Goal: Task Accomplishment & Management: Use online tool/utility

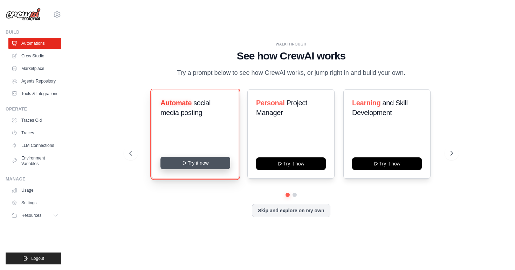
click at [195, 166] on button "Try it now" at bounding box center [195, 163] width 70 height 13
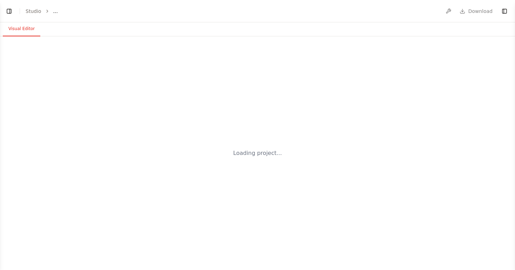
select select "****"
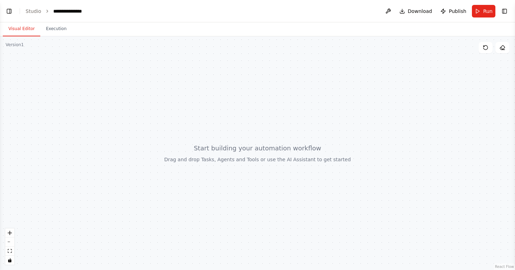
click at [149, 153] on div at bounding box center [257, 153] width 515 height 234
click at [38, 12] on link "Studio" at bounding box center [34, 11] width 16 height 6
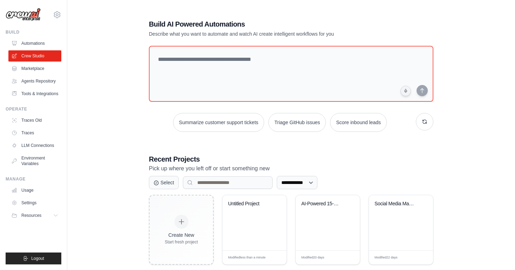
click at [115, 108] on div "**********" at bounding box center [290, 142] width 425 height 270
click at [39, 44] on link "Automations" at bounding box center [35, 43] width 53 height 11
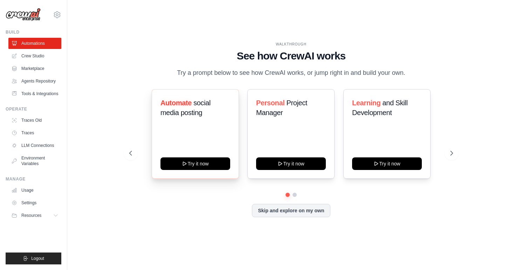
click at [194, 113] on span "social media posting" at bounding box center [185, 108] width 50 height 18
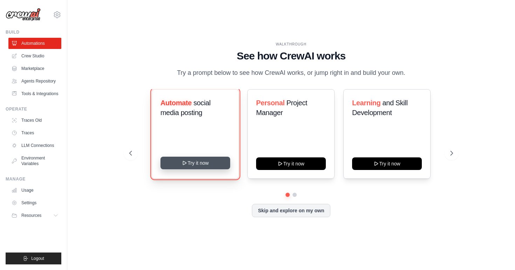
click at [196, 162] on button "Try it now" at bounding box center [195, 163] width 70 height 13
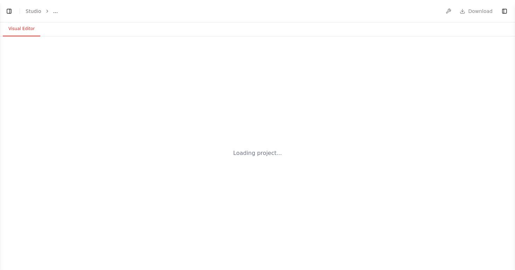
select select "****"
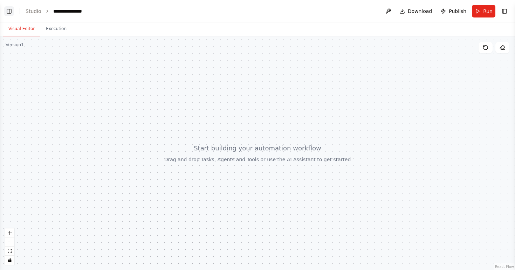
click at [8, 11] on button "Toggle Left Sidebar" at bounding box center [9, 11] width 10 height 10
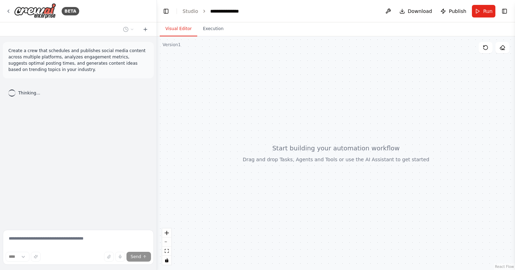
click at [54, 137] on div "Create a crew that schedules and publishes social media content across multiple…" at bounding box center [78, 131] width 157 height 191
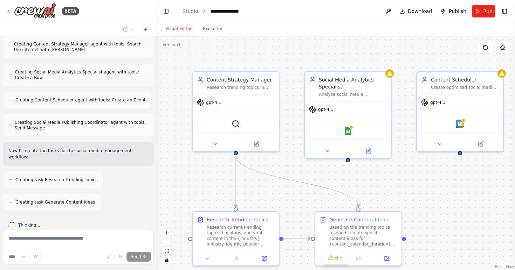
scroll to position [357, 0]
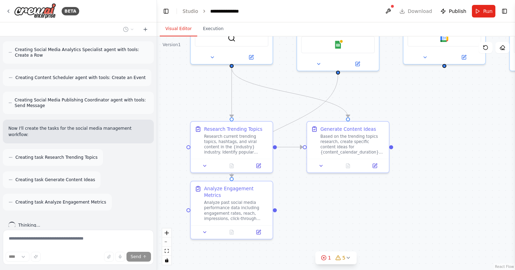
drag, startPoint x: 420, startPoint y: 201, endPoint x: 406, endPoint y: 112, distance: 90.3
click at [406, 112] on div ".deletable-edge-delete-btn { width: 20px; height: 20px; border: 0px solid #ffff…" at bounding box center [336, 153] width 358 height 234
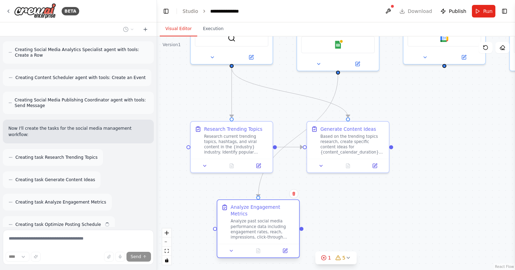
scroll to position [380, 0]
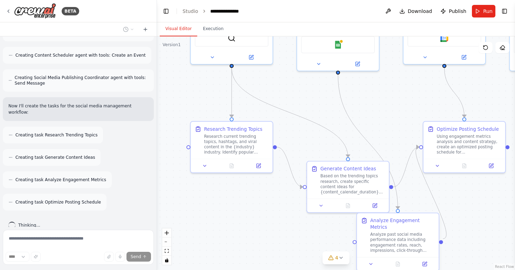
drag, startPoint x: 243, startPoint y: 200, endPoint x: 412, endPoint y: 235, distance: 172.5
click at [412, 235] on div "Analyze past social media performance data including engagement rates, reach, i…" at bounding box center [402, 242] width 64 height 21
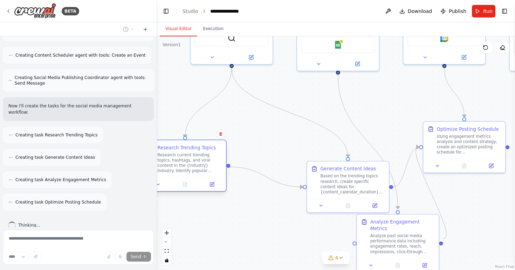
drag, startPoint x: 232, startPoint y: 150, endPoint x: 182, endPoint y: 171, distance: 54.8
click at [182, 171] on div "Research current trending topics, hashtags, and viral content in the {industry}…" at bounding box center [190, 162] width 64 height 21
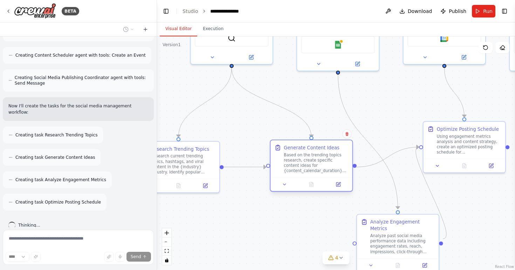
drag, startPoint x: 370, startPoint y: 179, endPoint x: 332, endPoint y: 157, distance: 44.1
click at [332, 157] on div "Based on the trending topics research, create specific content ideas for {conte…" at bounding box center [316, 162] width 64 height 21
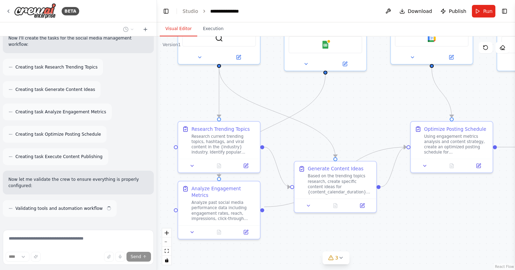
scroll to position [454, 0]
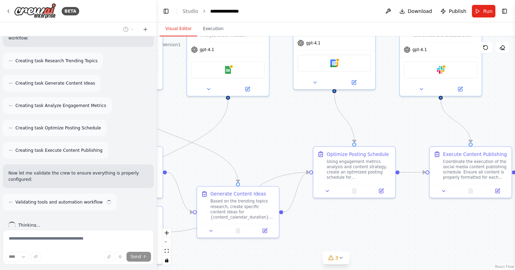
drag, startPoint x: 385, startPoint y: 136, endPoint x: 255, endPoint y: 166, distance: 133.7
click at [255, 167] on div ".deletable-edge-delete-btn { width: 20px; height: 20px; border: 0px solid #ffff…" at bounding box center [336, 153] width 358 height 234
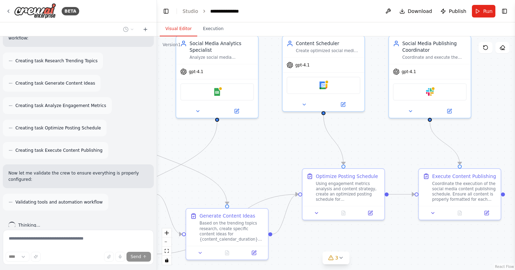
drag, startPoint x: 394, startPoint y: 125, endPoint x: 428, endPoint y: 134, distance: 35.8
click at [428, 134] on div ".deletable-edge-delete-btn { width: 20px; height: 20px; border: 0px solid #ffff…" at bounding box center [336, 153] width 358 height 234
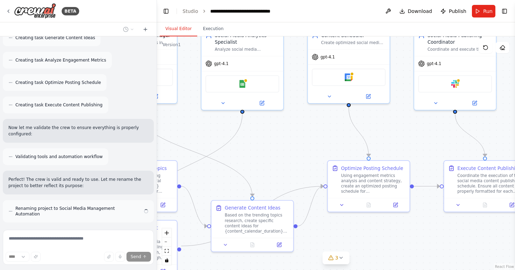
scroll to position [506, 0]
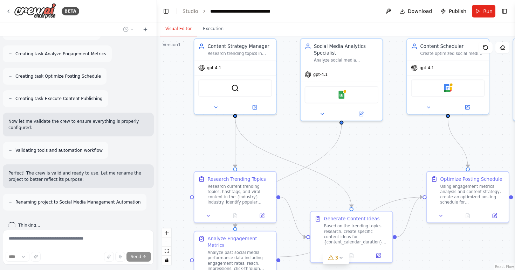
drag, startPoint x: 289, startPoint y: 132, endPoint x: 388, endPoint y: 143, distance: 99.7
click at [388, 143] on div ".deletable-edge-delete-btn { width: 20px; height: 20px; border: 0px solid #ffff…" at bounding box center [336, 153] width 358 height 234
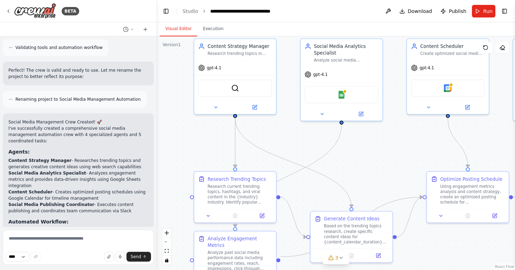
scroll to position [607, 0]
click at [160, 15] on header "**********" at bounding box center [336, 11] width 358 height 22
click at [165, 14] on button "Toggle Left Sidebar" at bounding box center [166, 11] width 10 height 10
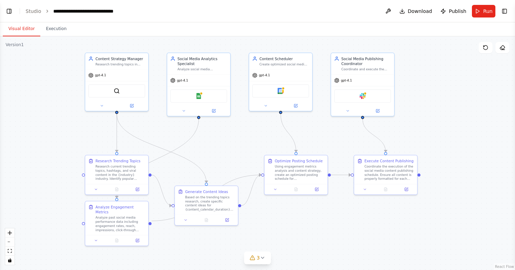
drag, startPoint x: 199, startPoint y: 170, endPoint x: 220, endPoint y: 158, distance: 23.5
click at [220, 158] on div ".deletable-edge-delete-btn { width: 20px; height: 20px; border: 0px solid #ffff…" at bounding box center [257, 153] width 515 height 234
click at [58, 31] on button "Execution" at bounding box center [56, 29] width 32 height 15
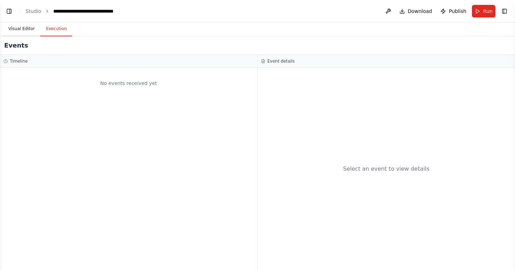
click at [25, 29] on button "Visual Editor" at bounding box center [21, 29] width 37 height 15
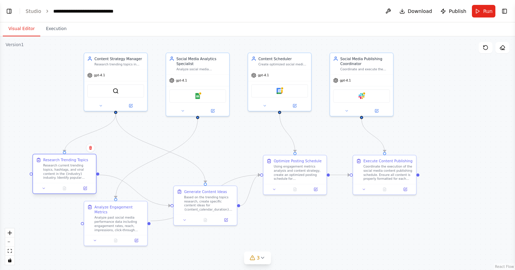
drag, startPoint x: 130, startPoint y: 177, endPoint x: 76, endPoint y: 176, distance: 53.9
click at [76, 176] on div "Research current trending topics, hashtags, and viral content in the {industry}…" at bounding box center [68, 172] width 50 height 16
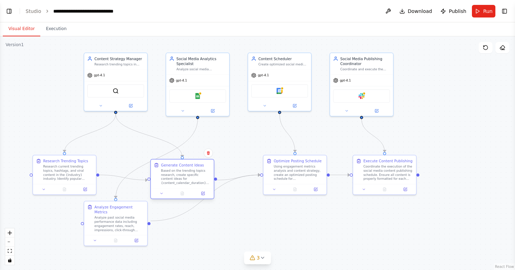
drag, startPoint x: 218, startPoint y: 203, endPoint x: 197, endPoint y: 178, distance: 33.0
click at [197, 178] on div "Based on the trending topics research, create specific content ideas for {conte…" at bounding box center [186, 177] width 50 height 16
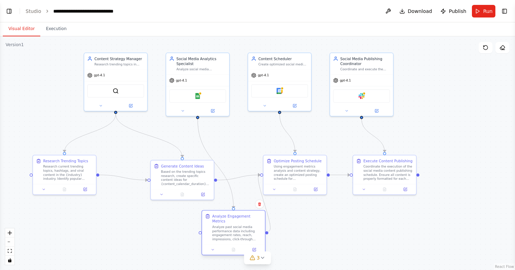
drag, startPoint x: 130, startPoint y: 221, endPoint x: 245, endPoint y: 230, distance: 115.9
click at [245, 230] on div "Analyze past social media performance data including engagement rates, reach, i…" at bounding box center [237, 233] width 50 height 16
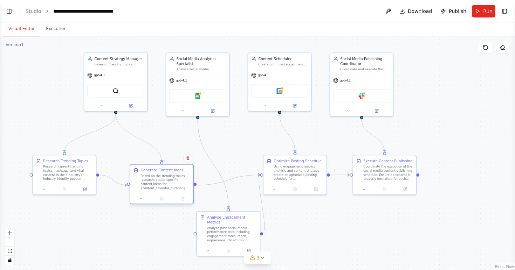
drag, startPoint x: 194, startPoint y: 191, endPoint x: 172, endPoint y: 194, distance: 22.9
click at [172, 194] on div at bounding box center [161, 198] width 63 height 11
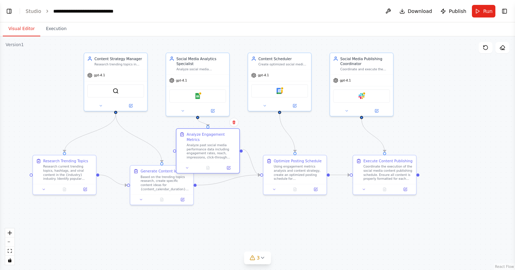
drag, startPoint x: 232, startPoint y: 233, endPoint x: 213, endPoint y: 152, distance: 83.0
click at [213, 152] on div "Analyze past social media performance data including engagement rates, reach, i…" at bounding box center [212, 151] width 50 height 16
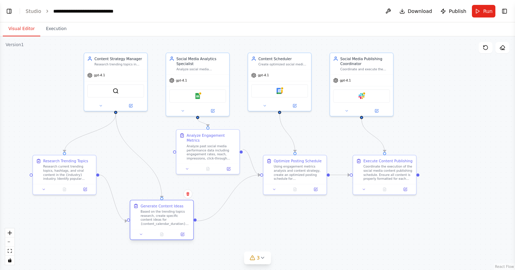
drag, startPoint x: 165, startPoint y: 187, endPoint x: 164, endPoint y: 222, distance: 34.7
click at [164, 222] on div "Based on the trending topics research, create specific content ideas for {conte…" at bounding box center [165, 218] width 50 height 16
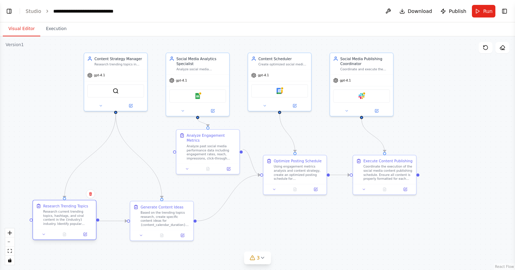
drag, startPoint x: 71, startPoint y: 169, endPoint x: 70, endPoint y: 216, distance: 46.6
click at [70, 216] on div "Research current trending topics, hashtags, and viral content in the {industry}…" at bounding box center [68, 218] width 50 height 16
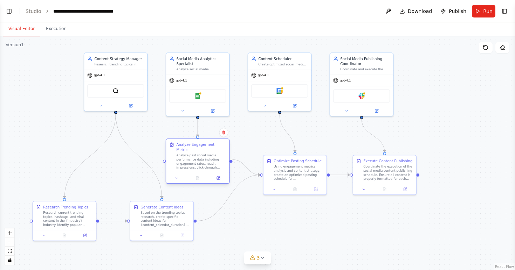
drag, startPoint x: 216, startPoint y: 141, endPoint x: 205, endPoint y: 150, distance: 14.2
click at [205, 153] on div "Analyze past social media performance data including engagement rates, reach, i…" at bounding box center [201, 161] width 50 height 16
click at [348, 227] on div ".deletable-edge-delete-btn { width: 20px; height: 20px; border: 0px solid #ffff…" at bounding box center [257, 153] width 515 height 234
click at [198, 96] on img at bounding box center [197, 95] width 6 height 6
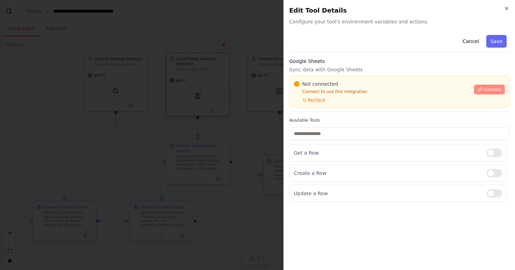
click at [486, 89] on span "Connect" at bounding box center [493, 90] width 18 height 6
click at [366, 134] on input "text" at bounding box center [399, 133] width 220 height 13
click at [473, 43] on button "Cancel" at bounding box center [470, 41] width 25 height 13
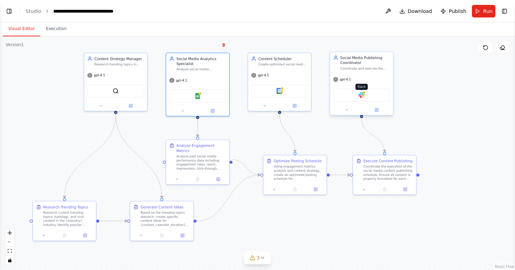
click at [363, 95] on img at bounding box center [361, 95] width 6 height 6
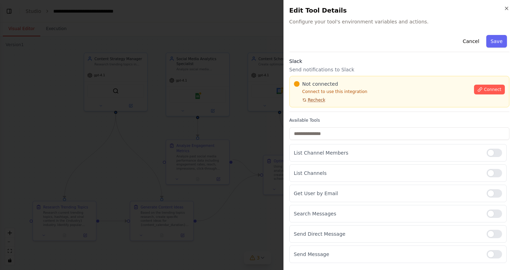
click at [312, 100] on span "Recheck" at bounding box center [317, 100] width 18 height 6
click at [490, 92] on span "Connect" at bounding box center [493, 90] width 18 height 6
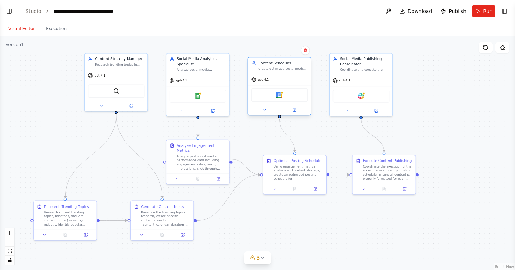
drag, startPoint x: 286, startPoint y: 60, endPoint x: 286, endPoint y: 64, distance: 4.6
click at [286, 64] on div "Content Scheduler" at bounding box center [282, 63] width 49 height 5
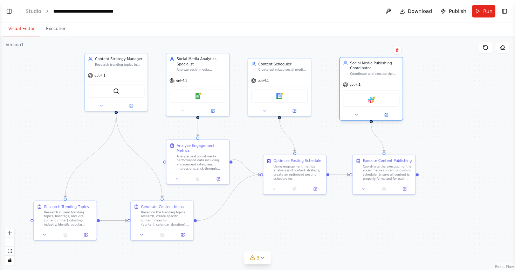
drag, startPoint x: 369, startPoint y: 64, endPoint x: 376, endPoint y: 67, distance: 7.7
click at [377, 67] on div "Social Media Publishing Coordinator" at bounding box center [374, 66] width 49 height 10
click at [288, 69] on div "Create optimized social media posting schedules across multiple platforms, ensu…" at bounding box center [282, 69] width 49 height 4
click at [263, 261] on button "3" at bounding box center [257, 258] width 27 height 13
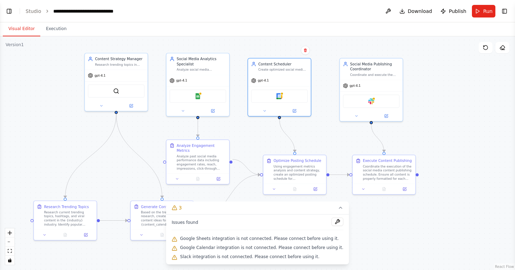
click at [358, 243] on div ".deletable-edge-delete-btn { width: 20px; height: 20px; border: 0px solid #ffff…" at bounding box center [257, 153] width 515 height 234
click at [338, 210] on icon at bounding box center [341, 208] width 6 height 6
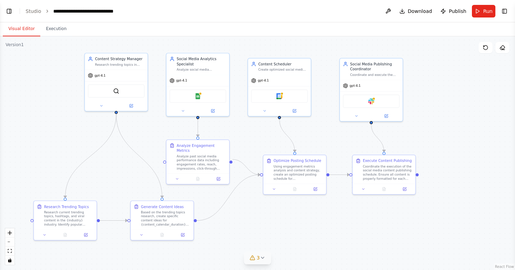
click at [297, 214] on div ".deletable-edge-delete-btn { width: 20px; height: 20px; border: 0px solid #ffff…" at bounding box center [257, 153] width 515 height 234
click at [241, 61] on div ".deletable-edge-delete-btn { width: 20px; height: 20px; border: 0px solid #ffff…" at bounding box center [257, 153] width 515 height 234
click at [7, 13] on button "Toggle Left Sidebar" at bounding box center [9, 11] width 10 height 10
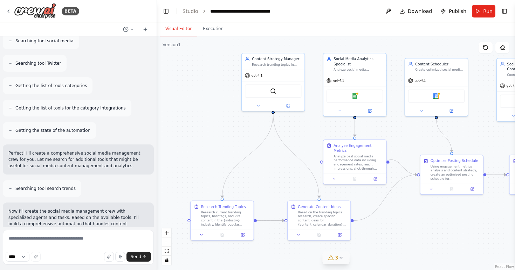
scroll to position [148, 0]
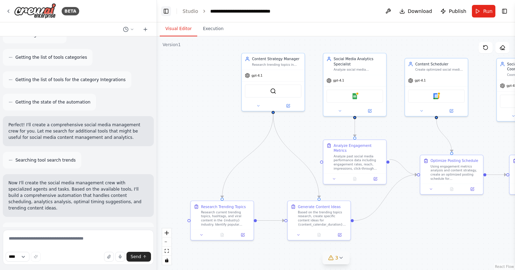
click at [166, 9] on button "Toggle Left Sidebar" at bounding box center [166, 11] width 10 height 10
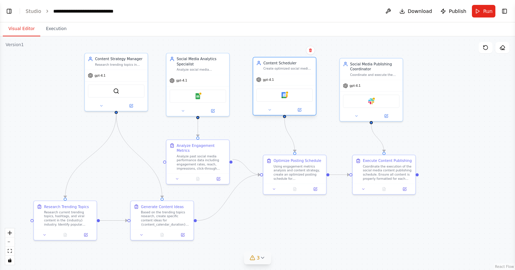
drag, startPoint x: 282, startPoint y: 68, endPoint x: 285, endPoint y: 65, distance: 4.6
click at [285, 65] on div "Content Scheduler Create optimized social media posting schedules across multip…" at bounding box center [287, 66] width 49 height 10
click at [340, 42] on div ".deletable-edge-delete-btn { width: 20px; height: 20px; border: 0px solid #ffff…" at bounding box center [257, 153] width 515 height 234
click at [38, 13] on link "Studio" at bounding box center [34, 11] width 16 height 6
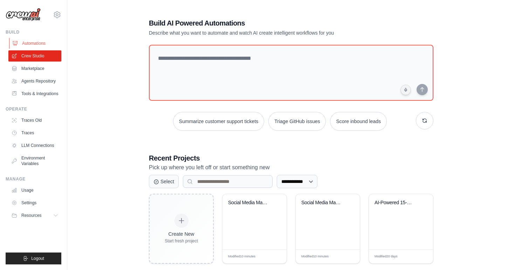
click at [43, 47] on link "Automations" at bounding box center [35, 43] width 53 height 11
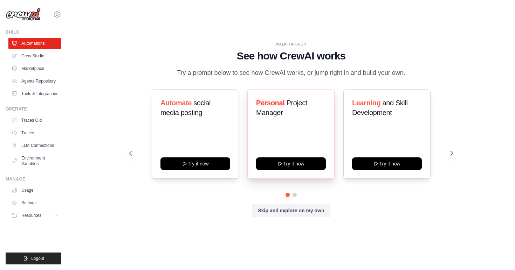
click at [287, 112] on h3 "Personal Project Manager" at bounding box center [291, 108] width 70 height 20
click at [451, 153] on icon at bounding box center [452, 153] width 7 height 7
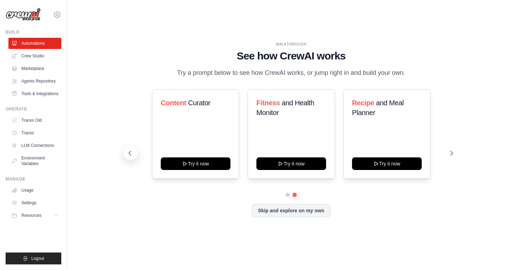
click at [133, 152] on icon at bounding box center [129, 153] width 7 height 7
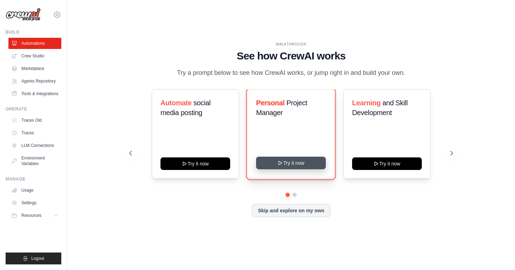
click at [298, 161] on button "Try it now" at bounding box center [291, 163] width 70 height 13
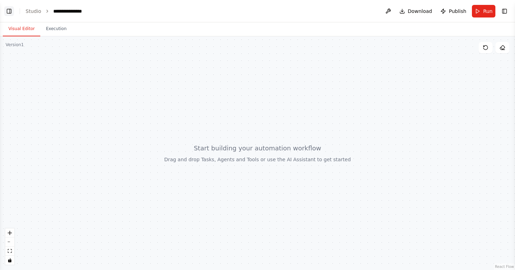
click at [9, 14] on button "Toggle Left Sidebar" at bounding box center [9, 11] width 10 height 10
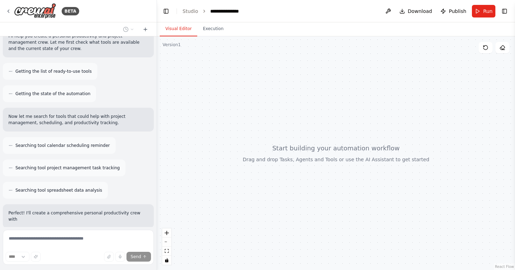
scroll to position [125, 0]
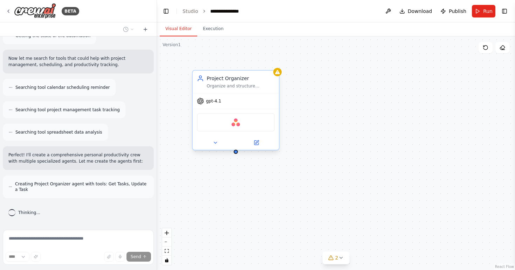
click at [231, 88] on div "Organize and structure personal projects by creating clear project outlines, br…" at bounding box center [241, 86] width 68 height 6
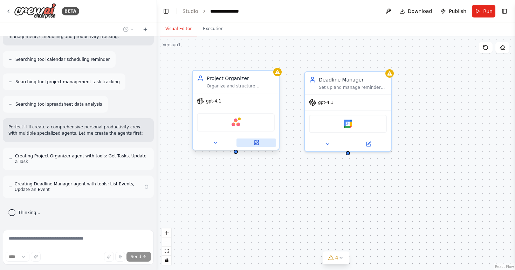
click at [254, 142] on icon at bounding box center [257, 143] width 6 height 6
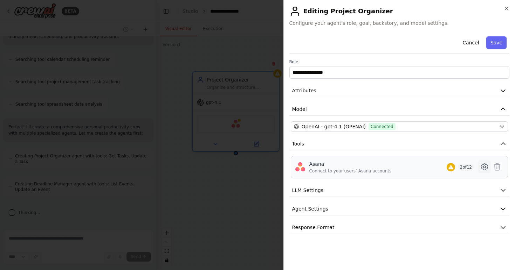
click at [485, 168] on icon at bounding box center [484, 167] width 2 height 2
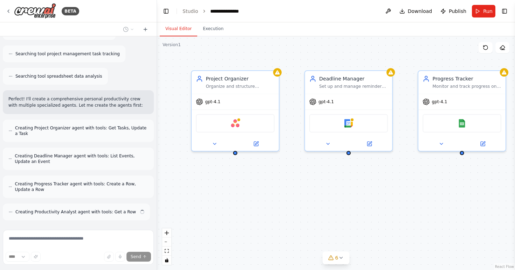
scroll to position [203, 0]
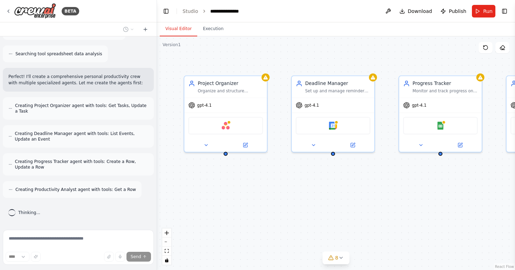
drag, startPoint x: 319, startPoint y: 180, endPoint x: 307, endPoint y: 180, distance: 12.3
click at [307, 180] on div "Project Organizer Organize and structure personal projects by creating clear pr…" at bounding box center [336, 153] width 358 height 234
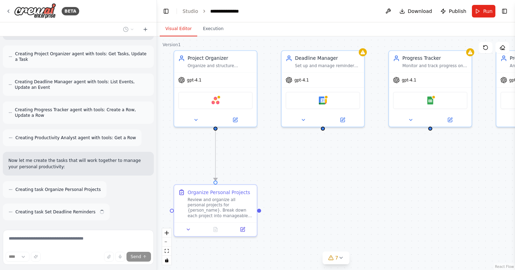
scroll to position [277, 0]
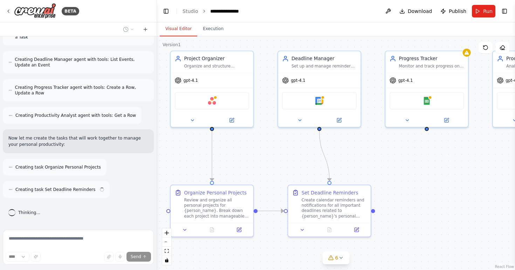
drag, startPoint x: 296, startPoint y: 203, endPoint x: 283, endPoint y: 179, distance: 28.2
click at [283, 179] on div ".deletable-edge-delete-btn { width: 20px; height: 20px; border: 0px solid #ffff…" at bounding box center [336, 153] width 358 height 234
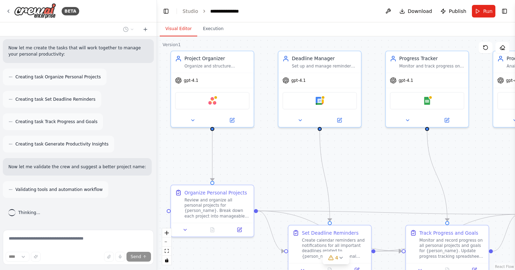
scroll to position [390, 0]
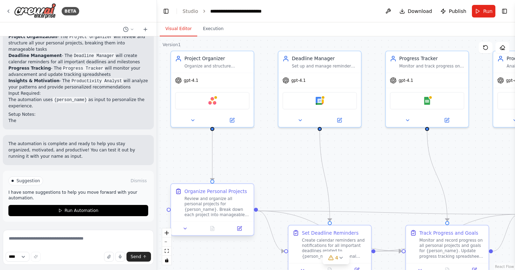
click at [218, 207] on div "Review and organize all personal projects for {person_name}. Break down each pr…" at bounding box center [217, 206] width 65 height 21
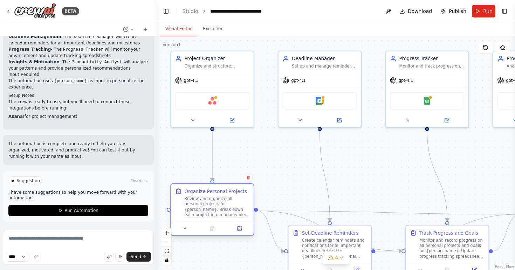
click at [218, 207] on div "Review and organize all personal projects for {person_name}. Break down each pr…" at bounding box center [217, 206] width 65 height 21
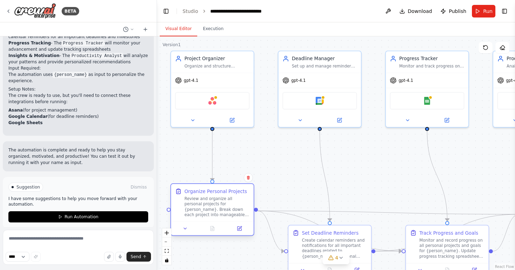
scroll to position [665, 0]
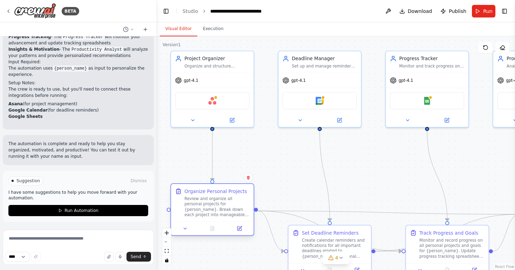
click at [218, 207] on div "Review and organize all personal projects for {person_name}. Break down each pr…" at bounding box center [217, 206] width 65 height 21
click at [241, 232] on button at bounding box center [239, 229] width 23 height 8
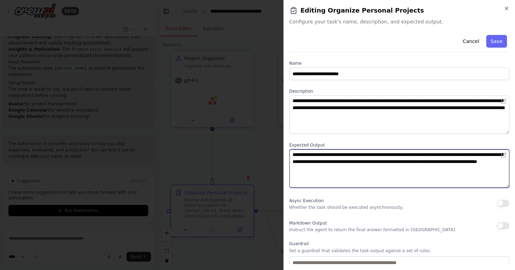
click at [354, 168] on textarea "**********" at bounding box center [399, 169] width 220 height 39
click at [360, 168] on textarea "**********" at bounding box center [399, 169] width 220 height 39
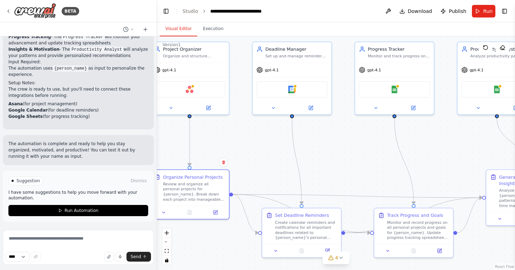
drag, startPoint x: 275, startPoint y: 171, endPoint x: 259, endPoint y: 157, distance: 21.3
click at [259, 157] on div ".deletable-edge-delete-btn { width: 20px; height: 20px; border: 0px solid #ffff…" at bounding box center [336, 153] width 358 height 234
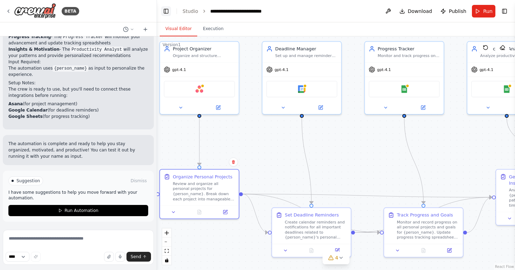
click at [167, 10] on button "Toggle Left Sidebar" at bounding box center [166, 11] width 10 height 10
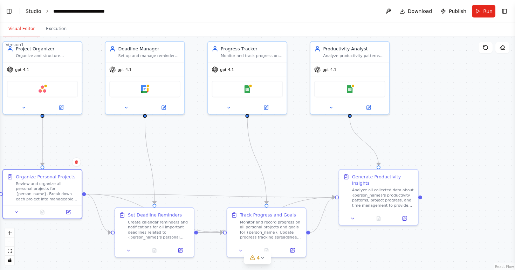
click at [27, 9] on link "Studio" at bounding box center [34, 11] width 16 height 6
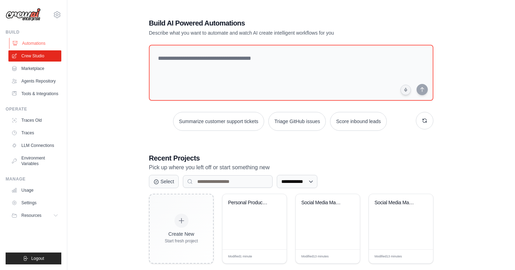
click at [35, 47] on link "Automations" at bounding box center [35, 43] width 53 height 11
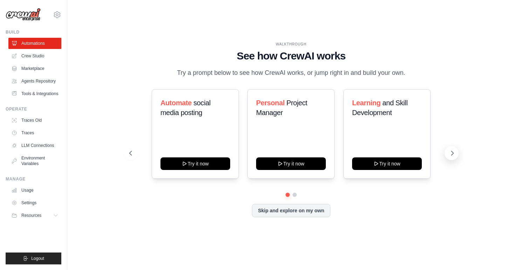
click at [456, 156] on button at bounding box center [451, 153] width 14 height 14
click at [455, 157] on button at bounding box center [451, 153] width 14 height 14
click at [40, 145] on link "LLM Connections" at bounding box center [35, 145] width 53 height 11
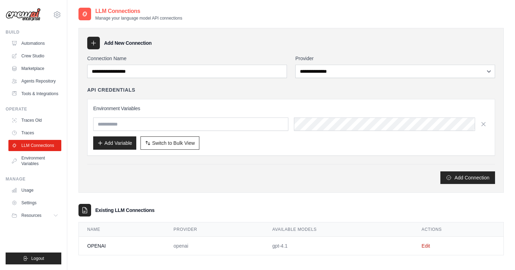
click at [39, 183] on div "Manage Usage Settings Resources Documentation GitHub Blog" at bounding box center [34, 198] width 56 height 45
click at [36, 189] on link "Usage" at bounding box center [35, 190] width 53 height 11
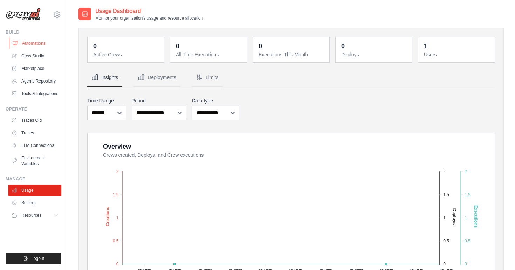
click at [42, 46] on link "Automations" at bounding box center [35, 43] width 53 height 11
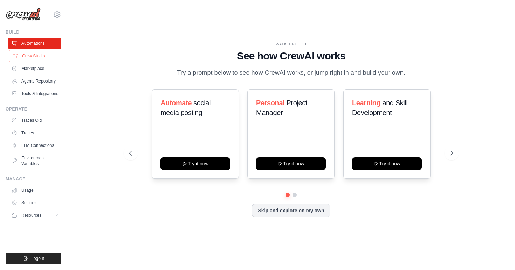
click at [36, 57] on link "Crew Studio" at bounding box center [35, 55] width 53 height 11
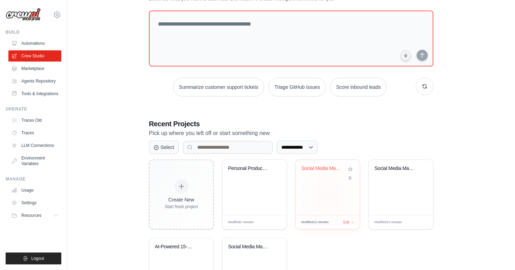
scroll to position [46, 0]
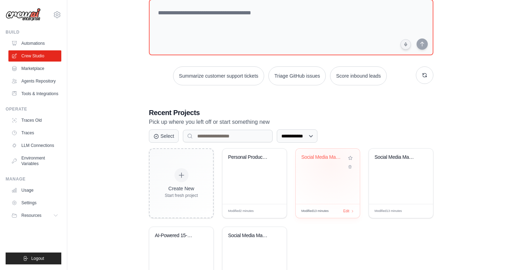
click at [327, 163] on div "Social Media Management Automation" at bounding box center [327, 162] width 53 height 16
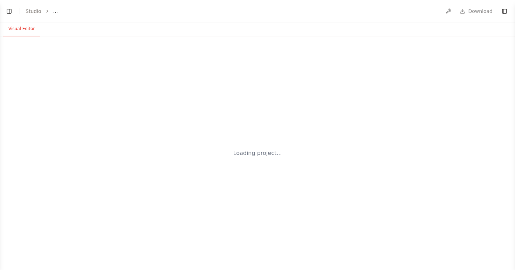
select select "****"
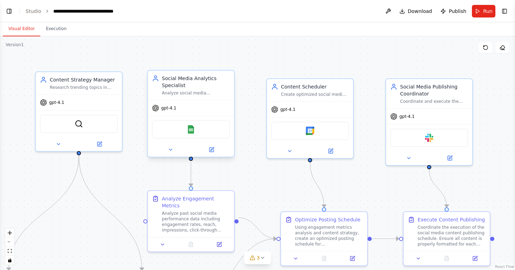
scroll to position [794, 0]
click at [214, 154] on button at bounding box center [212, 150] width 40 height 8
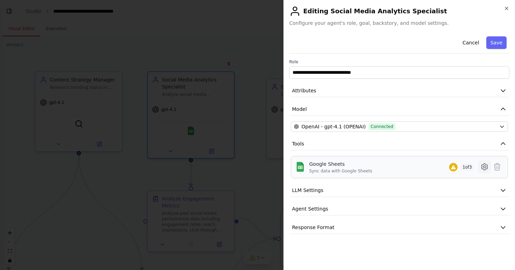
click at [484, 168] on icon at bounding box center [484, 167] width 2 height 2
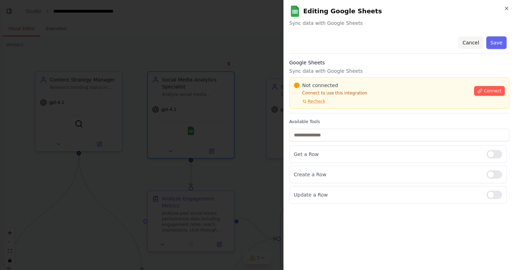
click at [467, 43] on button "Cancel" at bounding box center [470, 42] width 25 height 13
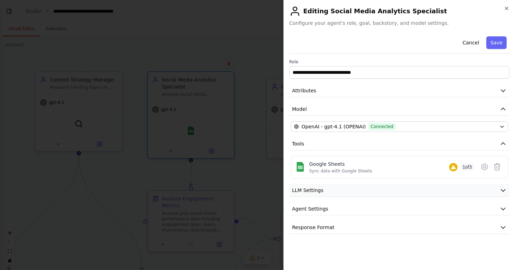
click at [431, 187] on button "LLM Settings" at bounding box center [399, 190] width 220 height 13
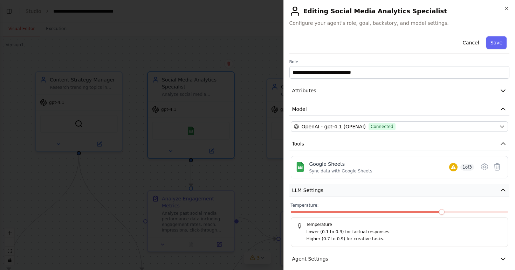
scroll to position [25, 0]
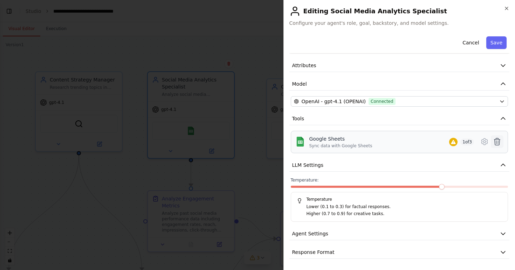
click at [500, 145] on icon at bounding box center [497, 142] width 8 height 8
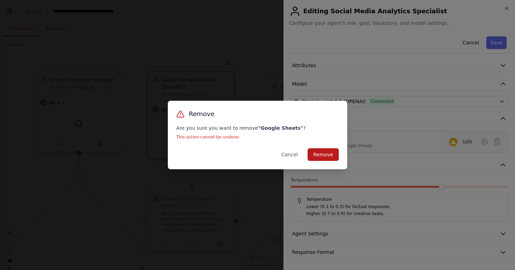
click at [330, 152] on button "Remove" at bounding box center [322, 154] width 31 height 13
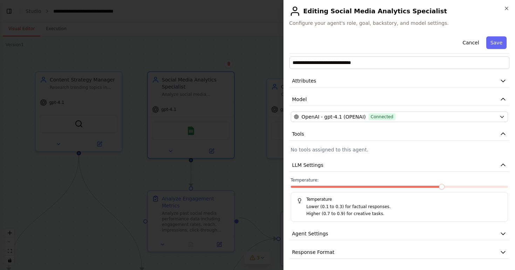
scroll to position [10, 0]
click at [375, 151] on p "No tools assigned to this agent." at bounding box center [399, 149] width 217 height 7
click at [340, 148] on p "No tools assigned to this agent." at bounding box center [399, 149] width 217 height 7
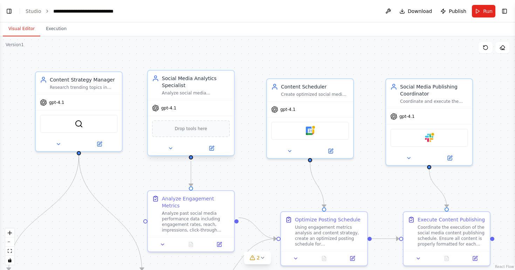
click at [200, 131] on span "Drop tools here" at bounding box center [191, 128] width 33 height 7
click at [193, 130] on span "Drop tools here" at bounding box center [191, 128] width 33 height 7
click at [498, 71] on div ".deletable-edge-delete-btn { width: 20px; height: 20px; border: 0px solid #ffff…" at bounding box center [257, 153] width 515 height 234
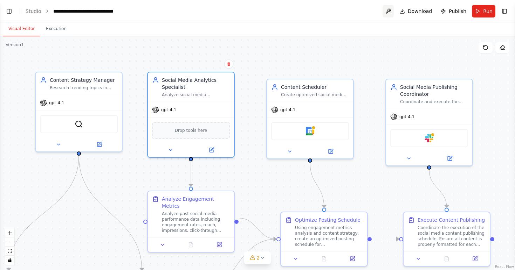
click at [390, 12] on button at bounding box center [387, 11] width 11 height 13
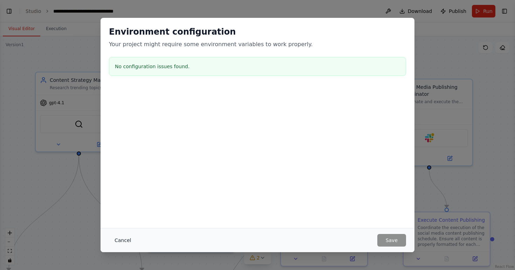
click at [127, 239] on button "Cancel" at bounding box center [123, 240] width 28 height 13
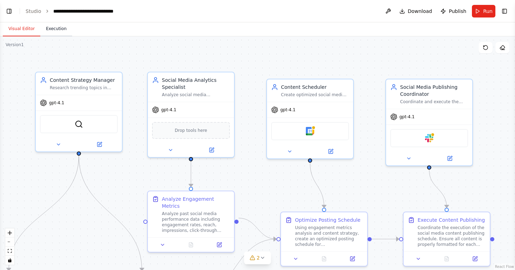
click at [59, 32] on button "Execution" at bounding box center [56, 29] width 32 height 15
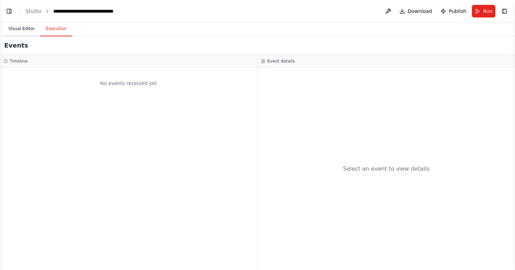
click at [22, 33] on button "Visual Editor" at bounding box center [21, 29] width 37 height 15
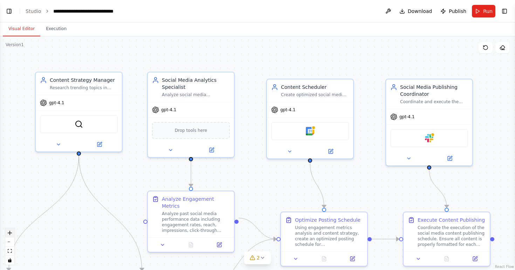
click at [8, 235] on icon "zoom in" at bounding box center [10, 233] width 4 height 4
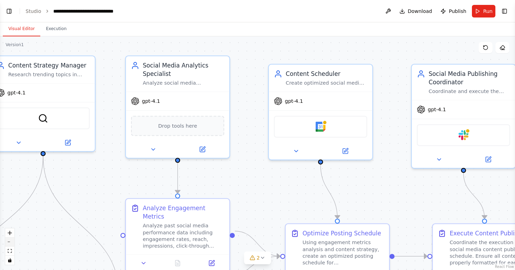
click at [10, 242] on icon "zoom out" at bounding box center [10, 242] width 4 height 1
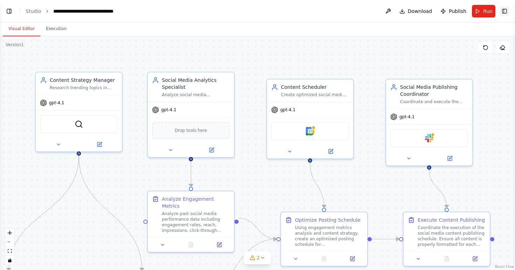
click at [507, 14] on button "Toggle Right Sidebar" at bounding box center [504, 11] width 10 height 10
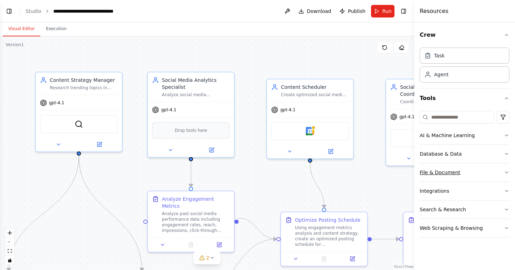
click at [466, 174] on button "File & Document" at bounding box center [465, 173] width 90 height 18
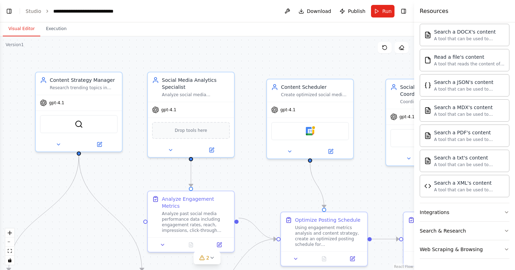
scroll to position [179, 0]
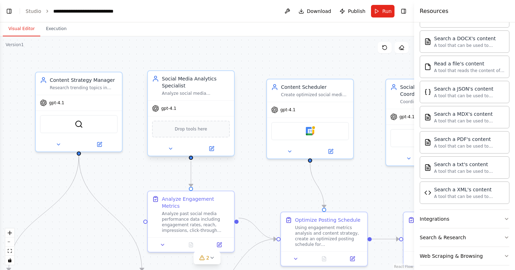
click at [182, 134] on div "Drop tools here" at bounding box center [191, 129] width 78 height 17
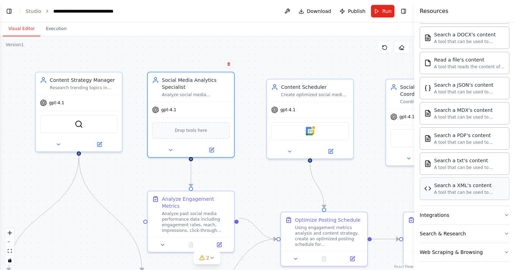
scroll to position [186, 0]
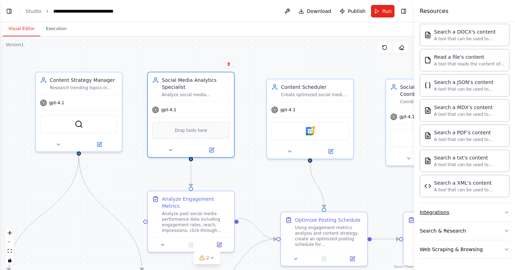
click at [447, 220] on button "Integrations" at bounding box center [465, 212] width 90 height 18
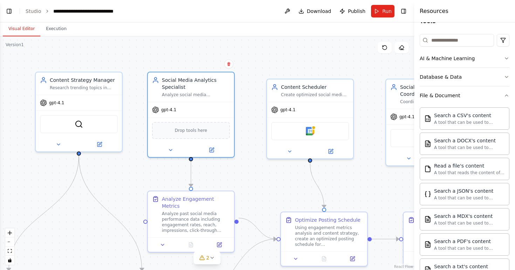
scroll to position [77, 0]
click at [479, 78] on button "Database & Data" at bounding box center [465, 77] width 90 height 18
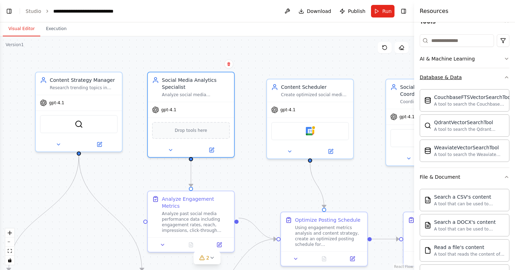
click at [480, 78] on button "Database & Data" at bounding box center [465, 77] width 90 height 18
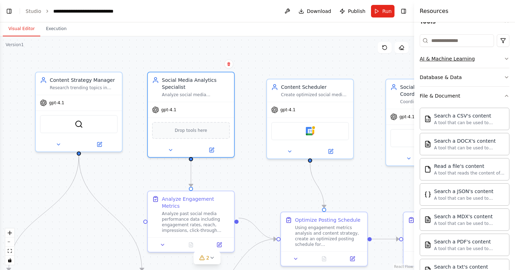
click at [477, 58] on button "AI & Machine Learning" at bounding box center [465, 59] width 90 height 18
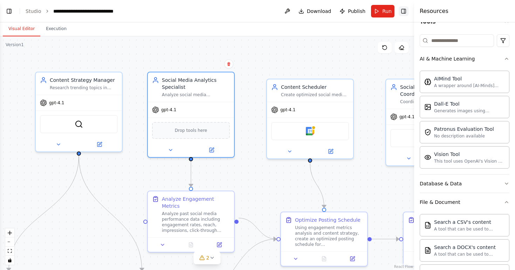
click at [407, 14] on button "Toggle Right Sidebar" at bounding box center [403, 11] width 10 height 10
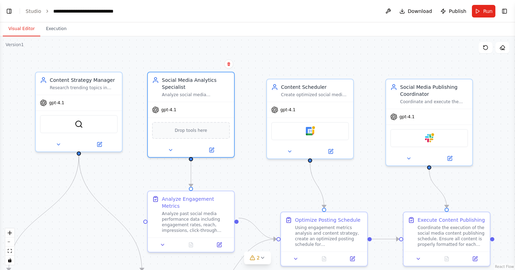
click at [367, 68] on div ".deletable-edge-delete-btn { width: 20px; height: 20px; border: 0px solid #ffff…" at bounding box center [257, 153] width 515 height 234
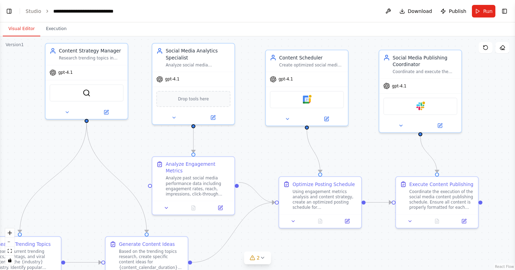
drag, startPoint x: 374, startPoint y: 140, endPoint x: 368, endPoint y: 110, distance: 30.4
click at [368, 110] on div ".deletable-edge-delete-btn { width: 20px; height: 20px; border: 0px solid #ffff…" at bounding box center [257, 153] width 515 height 234
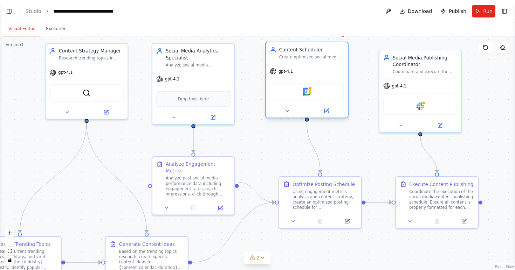
drag, startPoint x: 327, startPoint y: 74, endPoint x: 327, endPoint y: 68, distance: 6.3
click at [327, 68] on div "gpt-4.1" at bounding box center [307, 71] width 82 height 15
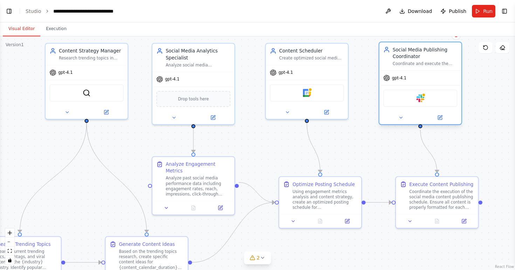
drag, startPoint x: 423, startPoint y: 68, endPoint x: 423, endPoint y: 63, distance: 4.6
click at [423, 63] on div "Coordinate and execute the publishing of social media content across multiple p…" at bounding box center [425, 63] width 65 height 5
click at [486, 90] on div ".deletable-edge-delete-btn { width: 20px; height: 20px; border: 0px solid #ffff…" at bounding box center [257, 153] width 515 height 234
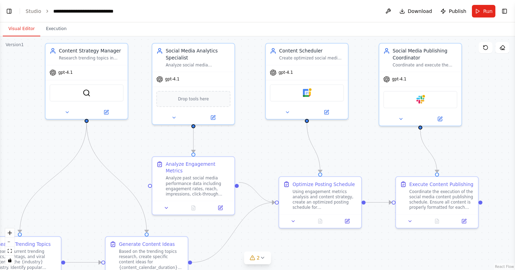
click at [135, 12] on header "**********" at bounding box center [257, 11] width 515 height 22
click at [120, 11] on div "**********" at bounding box center [92, 11] width 79 height 7
click at [138, 12] on div "**********" at bounding box center [97, 11] width 89 height 7
drag, startPoint x: 141, startPoint y: 11, endPoint x: 53, endPoint y: 11, distance: 88.6
click at [53, 11] on header "**********" at bounding box center [257, 11] width 515 height 22
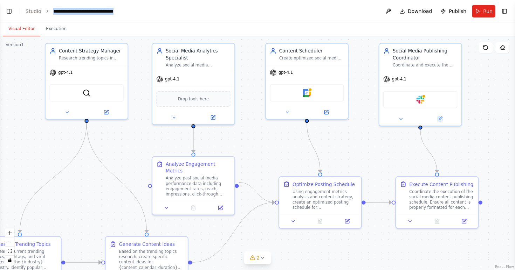
click at [133, 11] on header "**********" at bounding box center [257, 11] width 515 height 22
click at [119, 9] on div "**********" at bounding box center [92, 11] width 79 height 7
drag, startPoint x: 52, startPoint y: 10, endPoint x: 143, endPoint y: 14, distance: 91.1
click at [144, 14] on header "**********" at bounding box center [257, 11] width 515 height 22
copy div "**********"
